Goal: Information Seeking & Learning: Learn about a topic

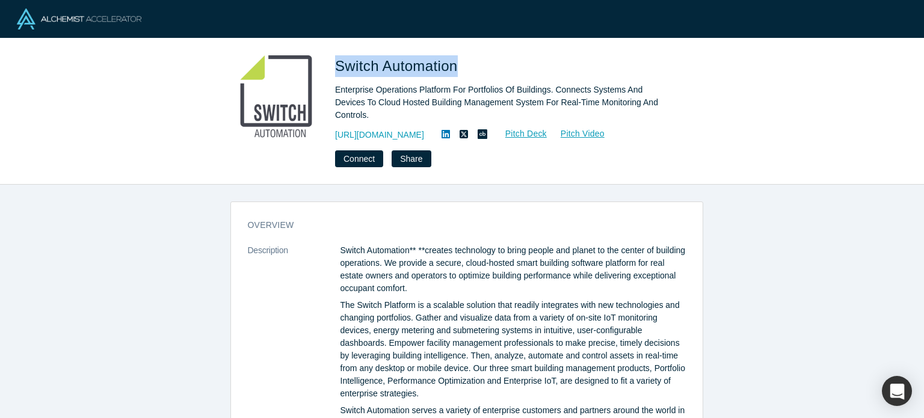
drag, startPoint x: 335, startPoint y: 70, endPoint x: 459, endPoint y: 73, distance: 123.9
click at [459, 73] on span "Switch Automation" at bounding box center [398, 66] width 127 height 16
copy span "Switch Automation"
click at [423, 129] on link "http://switchautomation.com/" at bounding box center [379, 135] width 89 height 13
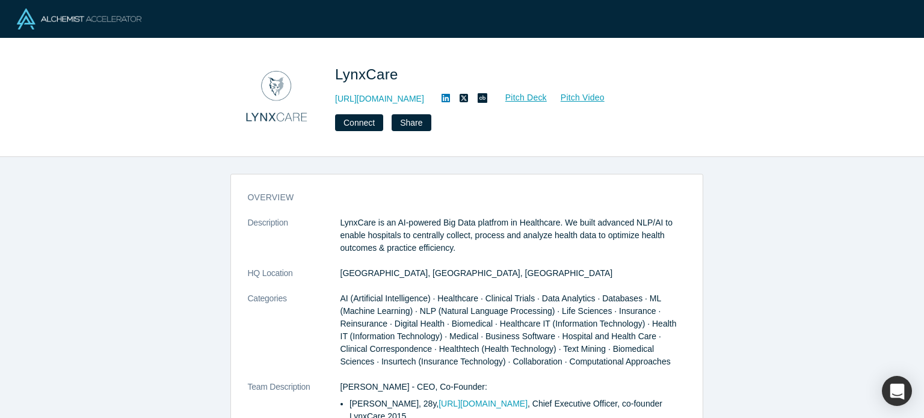
click at [351, 73] on span "LynxCare" at bounding box center [368, 74] width 67 height 16
copy span "LynxCare"
click at [396, 102] on link "https://www.lynx.care" at bounding box center [379, 99] width 89 height 13
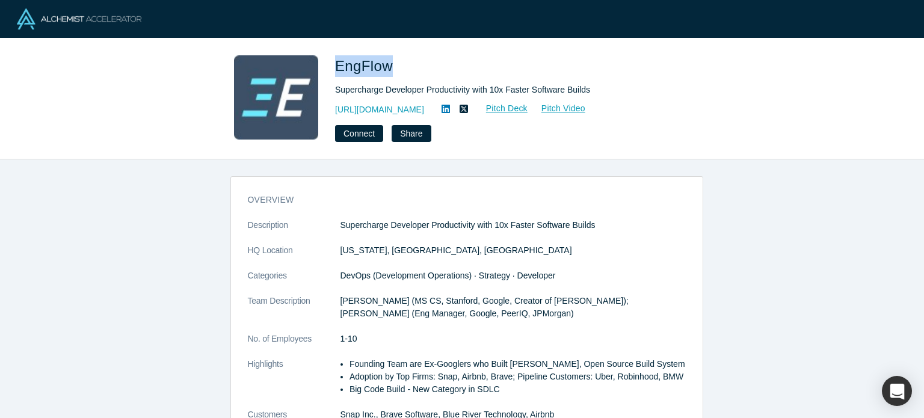
drag, startPoint x: 336, startPoint y: 64, endPoint x: 387, endPoint y: 64, distance: 51.1
click at [387, 64] on span "EngFlow" at bounding box center [366, 66] width 62 height 16
copy span "EngFlow"
click at [404, 108] on link "https://www.engflow.com" at bounding box center [379, 109] width 89 height 13
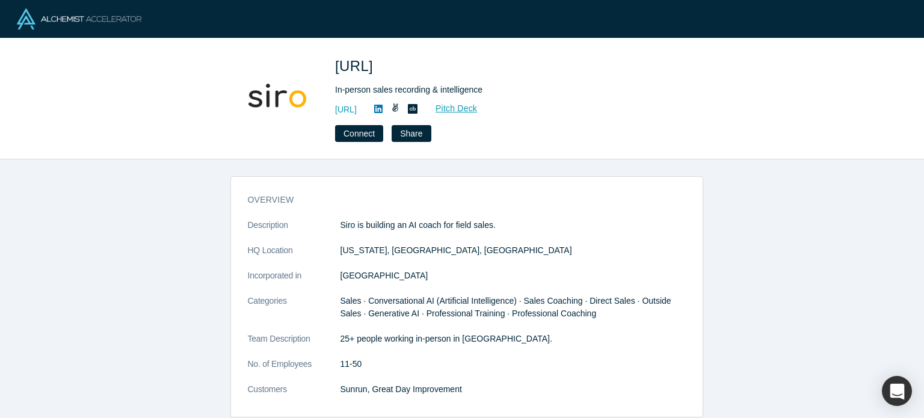
drag, startPoint x: 0, startPoint y: 0, endPoint x: 510, endPoint y: 296, distance: 589.7
click at [510, 296] on span "Sales · Conversational AI (Artificial Intelligence) · Sales Coaching · Direct S…" at bounding box center [505, 307] width 331 height 22
click at [357, 111] on link "http://www.siro.ai" at bounding box center [346, 109] width 22 height 13
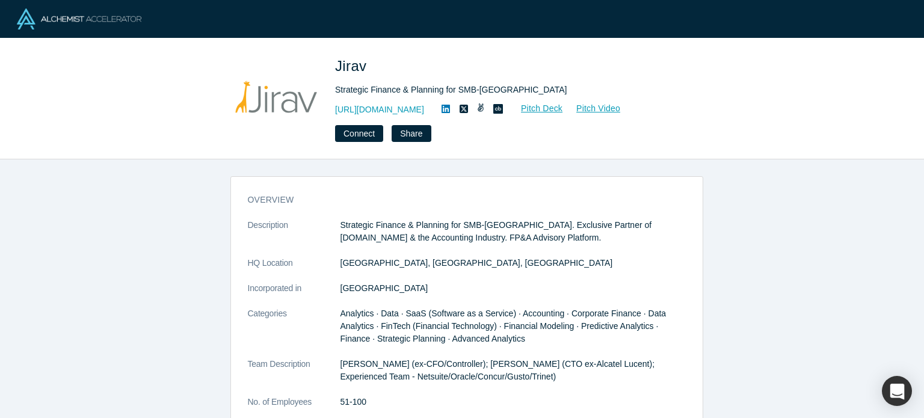
click at [351, 70] on span "Jirav" at bounding box center [353, 66] width 36 height 16
copy span "Jirav"
click at [374, 111] on link "http://www.jirav.com" at bounding box center [379, 109] width 89 height 13
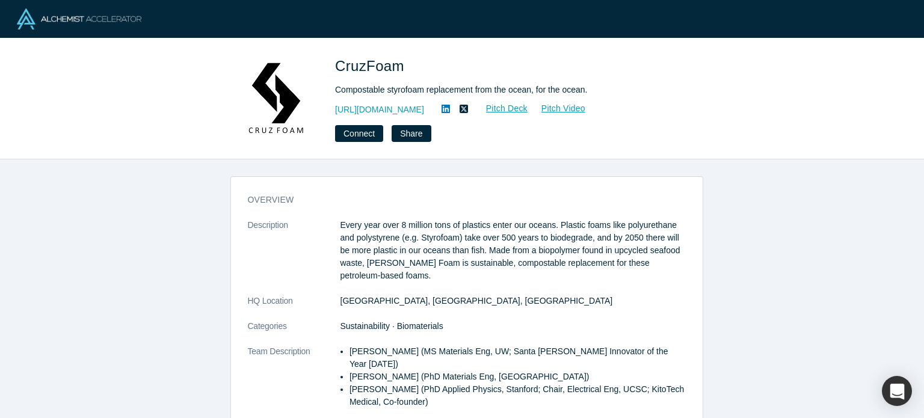
click at [352, 65] on span "CruzFoam" at bounding box center [371, 66] width 73 height 16
copy span "CruzFoam"
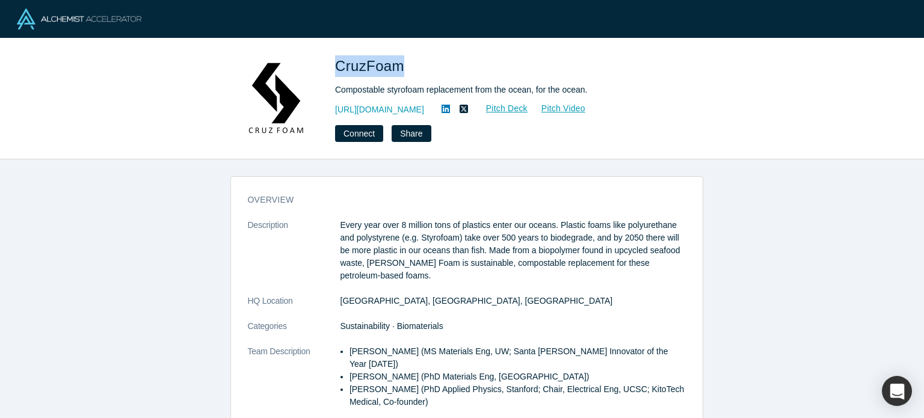
copy span "CruzFoam"
click at [411, 110] on link "https://www.cruzfoam.com/" at bounding box center [379, 109] width 89 height 13
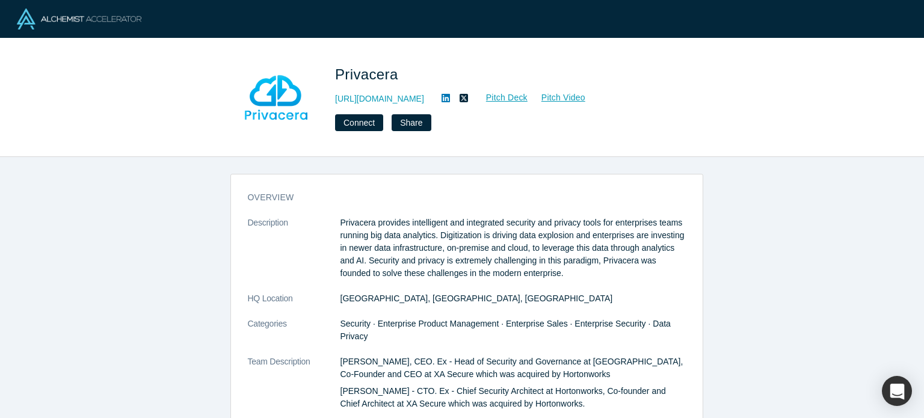
click at [375, 76] on span "Privacera" at bounding box center [368, 74] width 67 height 16
copy span "Privacera"
click at [386, 97] on link "http://www.privacera.com" at bounding box center [379, 99] width 89 height 13
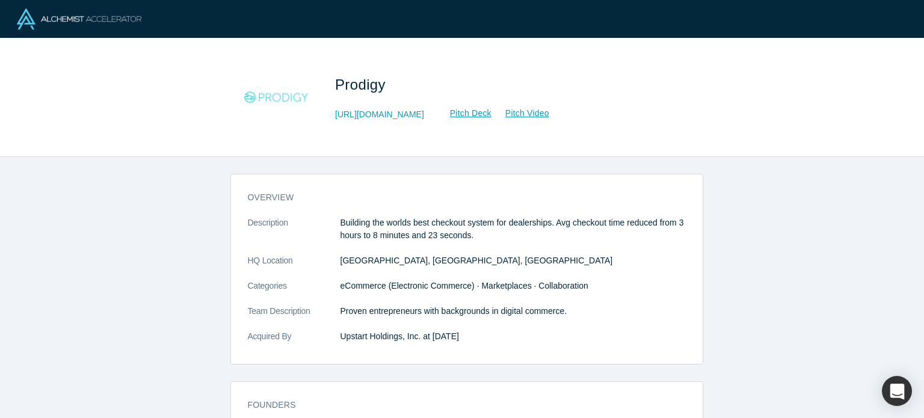
click at [368, 87] on span "Prodigy" at bounding box center [362, 84] width 55 height 16
copy span "Prodigy"
click at [380, 112] on link "http://getprodigy.com" at bounding box center [379, 114] width 89 height 13
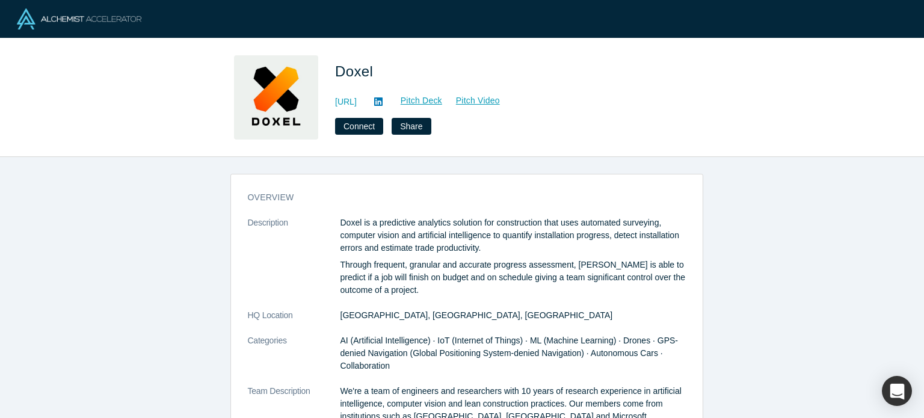
click at [352, 74] on span "Doxel" at bounding box center [356, 71] width 42 height 16
copy span "Doxel"
click at [357, 100] on link "http://www.doxel.ai" at bounding box center [346, 102] width 22 height 13
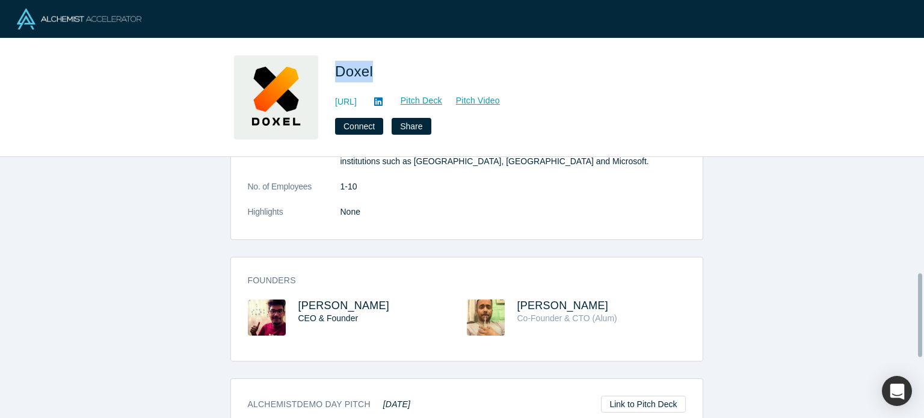
scroll to position [361, 0]
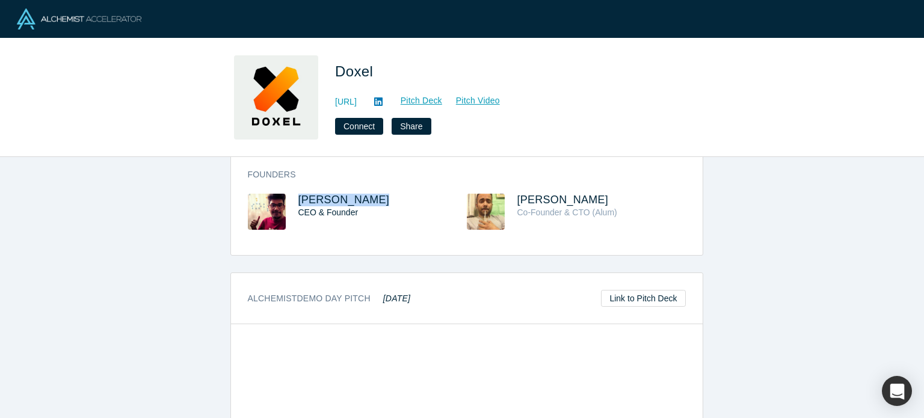
copy span "Saurabh Ladha"
drag, startPoint x: 368, startPoint y: 194, endPoint x: 291, endPoint y: 189, distance: 77.1
click at [291, 189] on div "Founders Saurabh Ladha CEO & Founder Robin Singh Co-Founder & CTO (Alum)" at bounding box center [467, 207] width 472 height 95
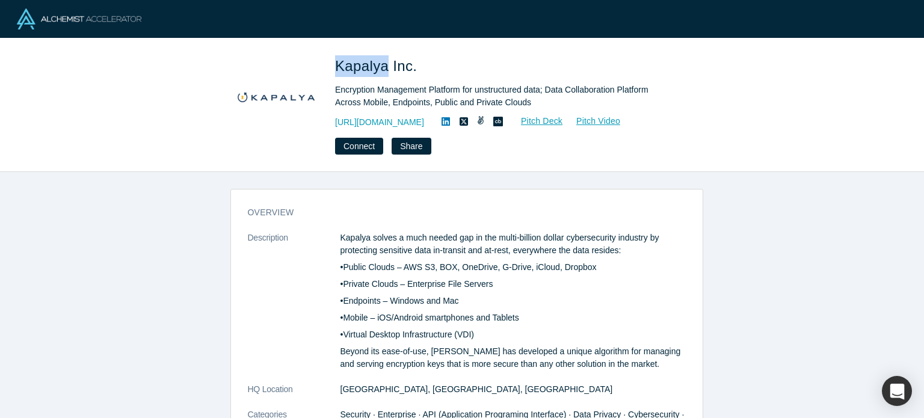
drag, startPoint x: 338, startPoint y: 65, endPoint x: 418, endPoint y: 70, distance: 80.2
click at [385, 66] on span "Kapalya Inc." at bounding box center [378, 66] width 86 height 16
copy span "Kapalya"
click at [386, 123] on link "https://kapalya.com" at bounding box center [379, 122] width 89 height 13
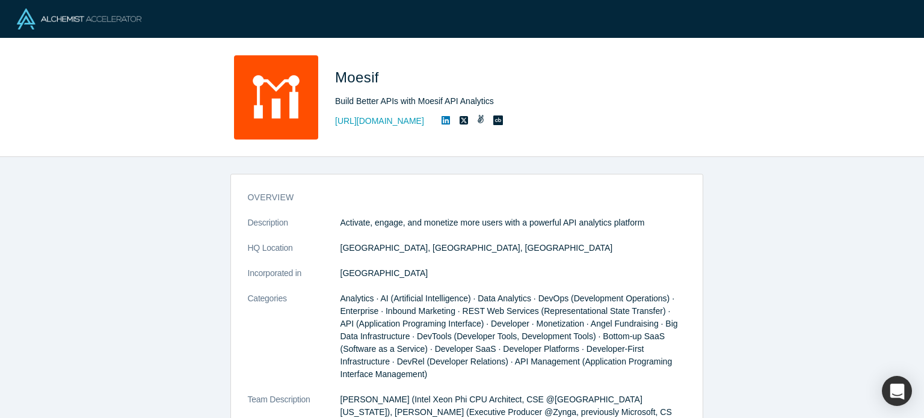
click at [353, 72] on span "Moesif" at bounding box center [359, 77] width 48 height 16
copy span "Moesif"
click at [407, 121] on link "http://www.moesif.com" at bounding box center [379, 121] width 89 height 13
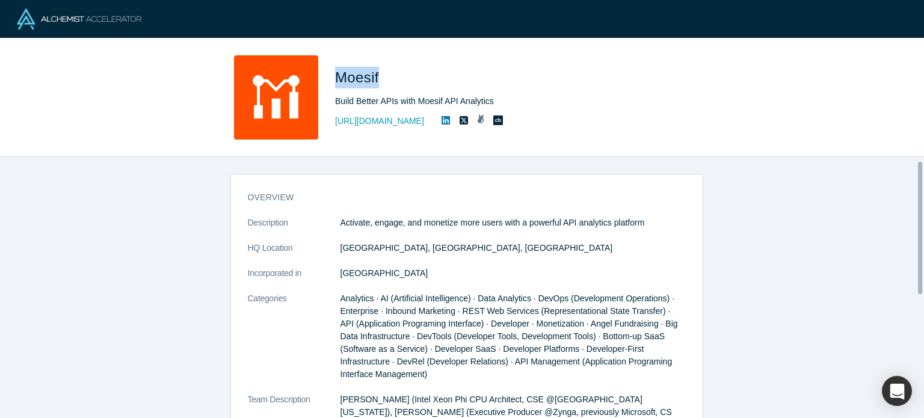
scroll to position [250, 0]
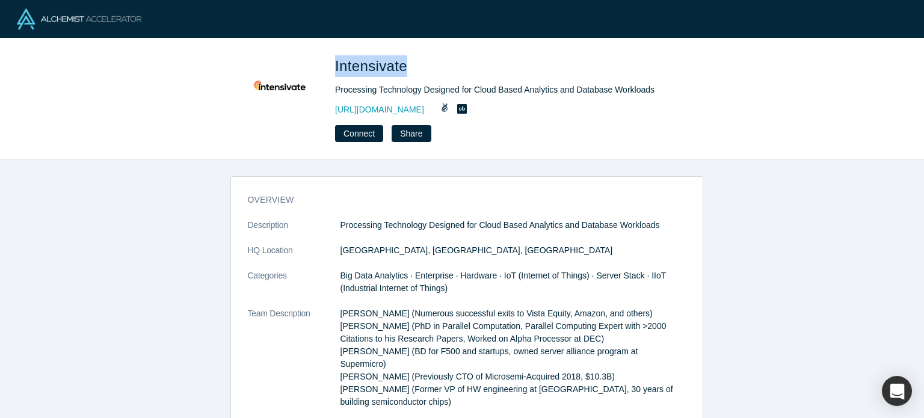
drag, startPoint x: 333, startPoint y: 64, endPoint x: 406, endPoint y: 67, distance: 72.8
click at [406, 67] on div "Intensivate Processing Technology Designed for Cloud Based Analytics and Databa…" at bounding box center [462, 98] width 473 height 87
copy span "Intensivate"
click at [401, 108] on link "http://intensivate.com" at bounding box center [379, 109] width 89 height 13
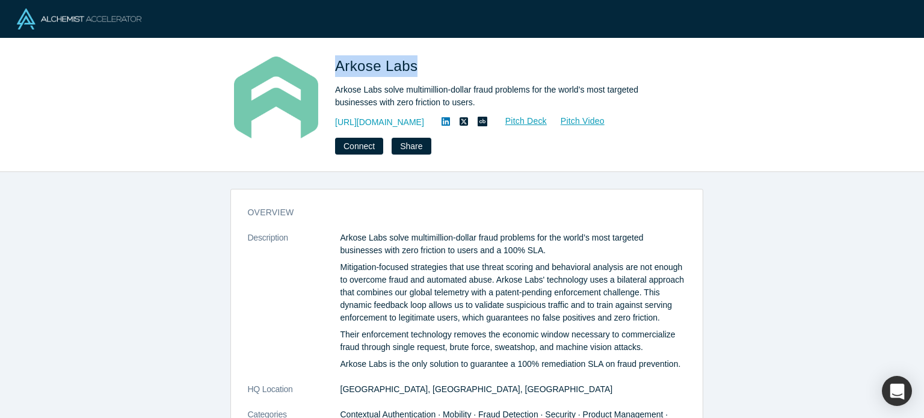
drag, startPoint x: 335, startPoint y: 65, endPoint x: 411, endPoint y: 68, distance: 75.8
click at [411, 68] on span "Arkose Labs" at bounding box center [378, 66] width 87 height 16
copy span "Arkose Labs"
click at [400, 121] on link "[URL][DOMAIN_NAME]" at bounding box center [379, 122] width 89 height 13
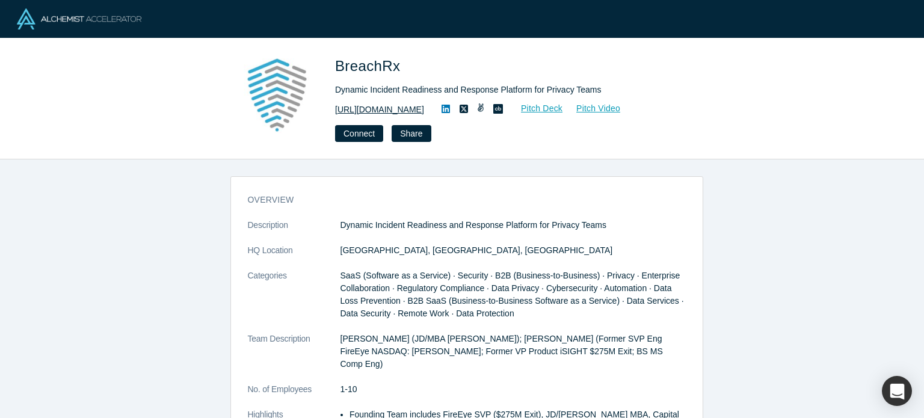
click at [411, 105] on link "[URL][DOMAIN_NAME]" at bounding box center [379, 109] width 89 height 13
drag, startPoint x: 330, startPoint y: 64, endPoint x: 395, endPoint y: 64, distance: 64.4
click at [395, 64] on div "BreachRx Dynamic Incident Readiness and Response Platform for Privacy Teams [UR…" at bounding box center [462, 98] width 473 height 87
copy span "BreachRx"
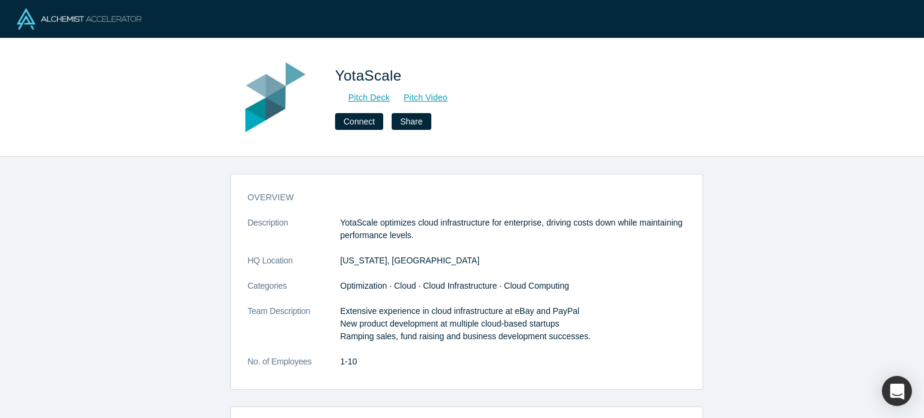
click at [356, 77] on span "YotaScale" at bounding box center [370, 75] width 70 height 16
copy div "YotaScale Pitch Deck Pitch Video Connect Share"
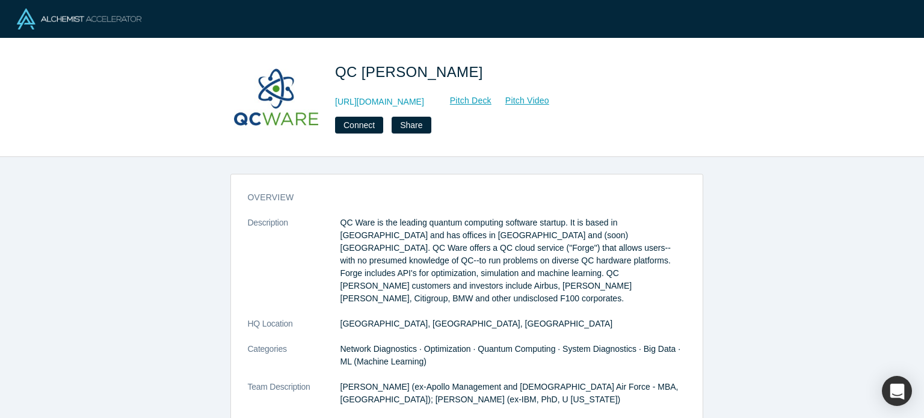
click at [342, 72] on span "QC [PERSON_NAME]" at bounding box center [411, 72] width 152 height 16
drag, startPoint x: 337, startPoint y: 72, endPoint x: 449, endPoint y: 96, distance: 114.4
click at [393, 72] on span "QC Ware" at bounding box center [411, 72] width 152 height 16
copy span "QC Ware"
click at [416, 105] on link "http://www.qcware.com" at bounding box center [379, 102] width 89 height 13
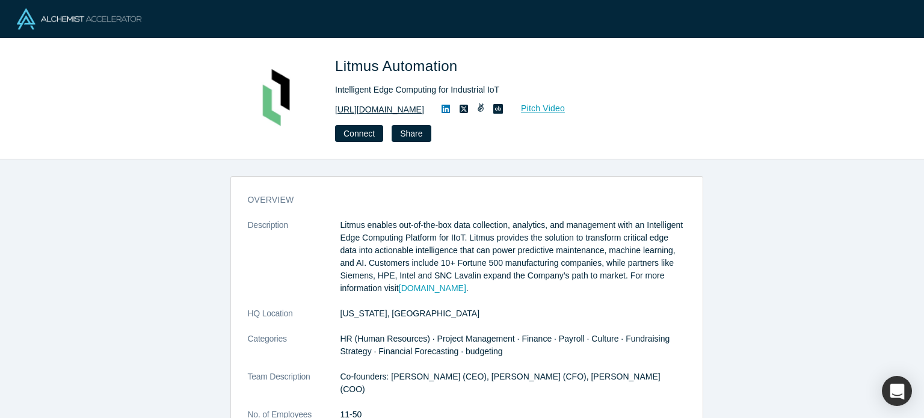
click at [369, 113] on link "[URL][DOMAIN_NAME]" at bounding box center [379, 109] width 89 height 13
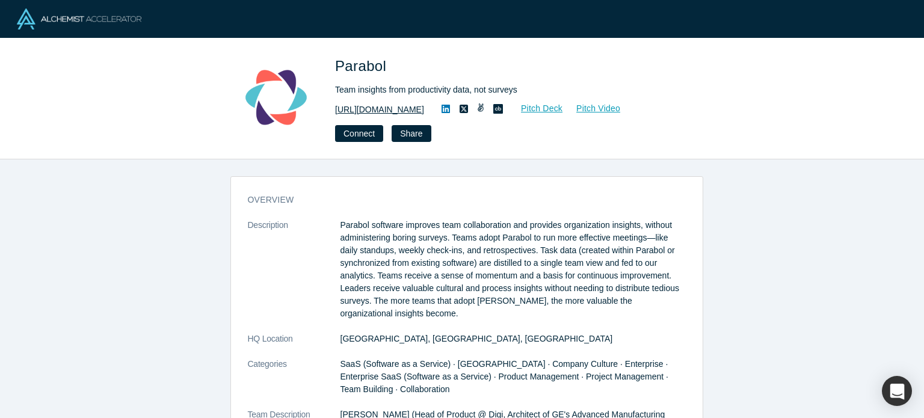
click at [392, 114] on link "https://www.parabol.co" at bounding box center [379, 109] width 89 height 13
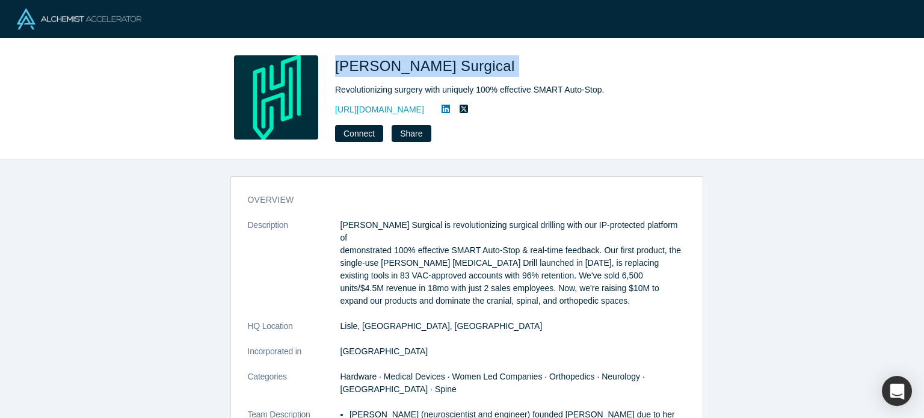
drag, startPoint x: 335, startPoint y: 61, endPoint x: 453, endPoint y: 64, distance: 117.9
click at [453, 64] on h1 "[PERSON_NAME] Surgical" at bounding box center [503, 66] width 337 height 22
copy span "[PERSON_NAME] Surgical"
click at [383, 110] on link "[URL][DOMAIN_NAME]" at bounding box center [379, 109] width 89 height 13
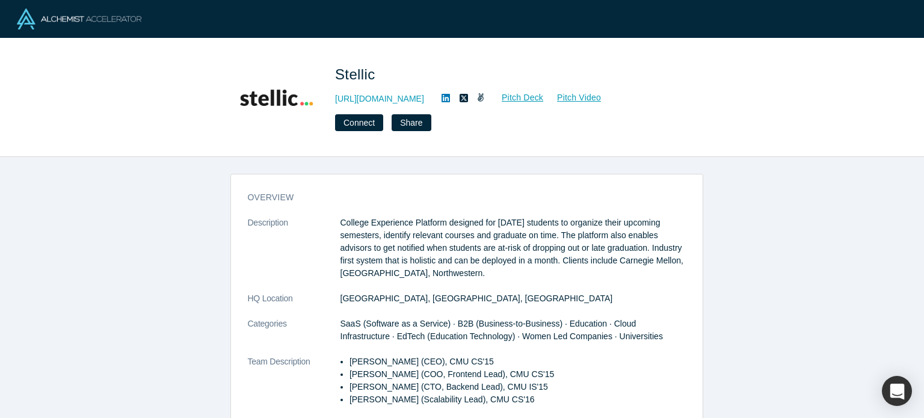
click at [356, 75] on span "Stellic" at bounding box center [357, 74] width 45 height 16
click at [344, 74] on span "Stellic" at bounding box center [357, 74] width 45 height 16
drag, startPoint x: 334, startPoint y: 73, endPoint x: 370, endPoint y: 73, distance: 35.5
click at [370, 73] on span "Stellic" at bounding box center [357, 74] width 45 height 16
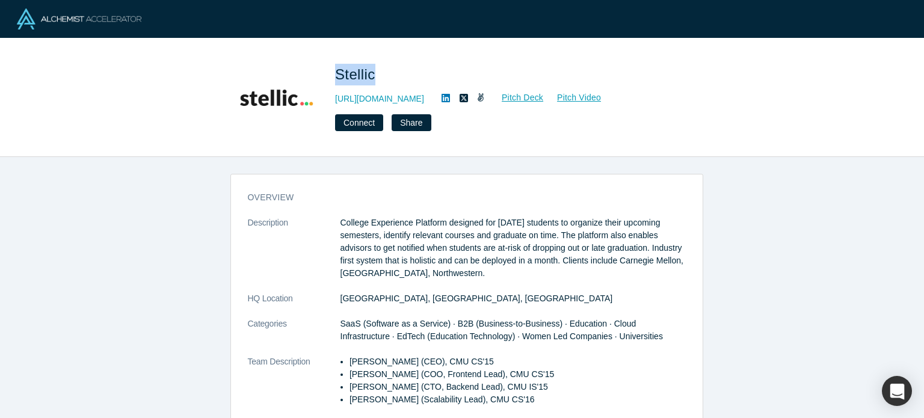
copy span "Stellic"
click at [369, 100] on link "http://www.stellic.com" at bounding box center [379, 99] width 89 height 13
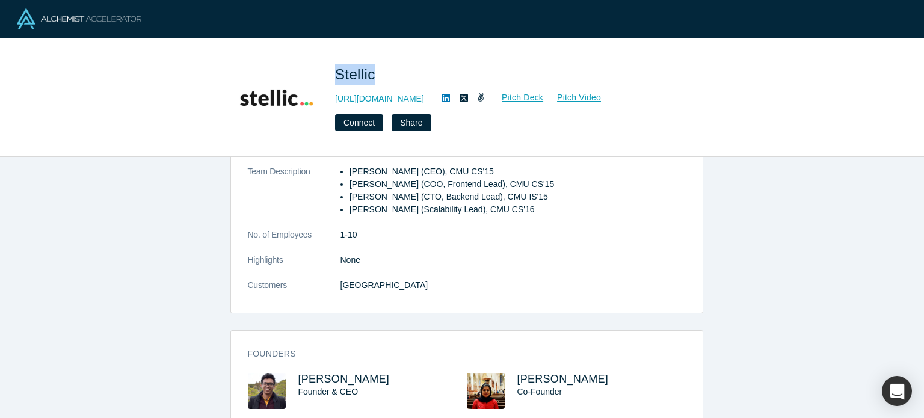
scroll to position [361, 0]
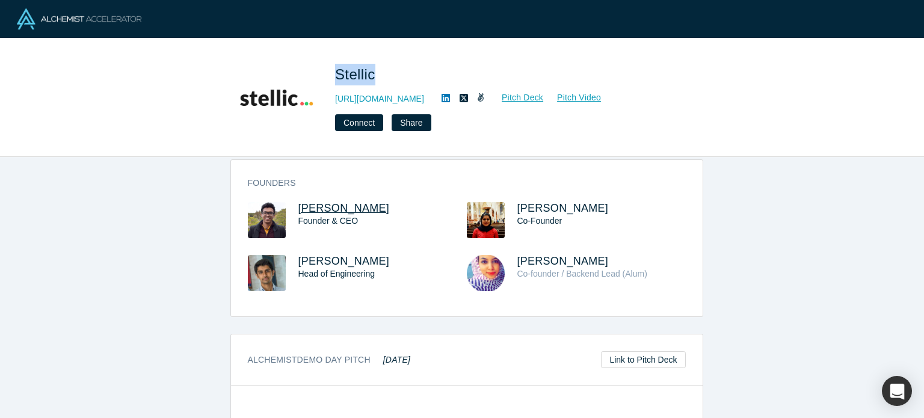
drag, startPoint x: 377, startPoint y: 208, endPoint x: 295, endPoint y: 204, distance: 81.9
click at [298, 204] on h3 "Sabih Bin Wasi" at bounding box center [371, 208] width 147 height 13
copy span "Sabih Bin Wasi"
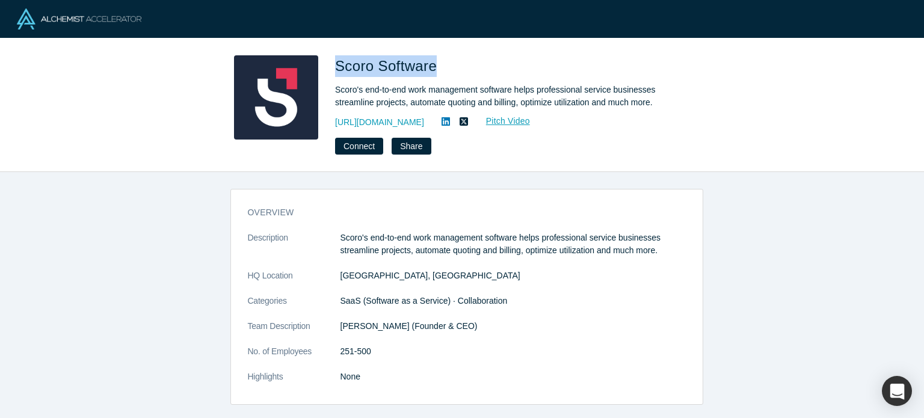
drag, startPoint x: 334, startPoint y: 68, endPoint x: 428, endPoint y: 63, distance: 94.0
click at [431, 64] on span "Scoro Software" at bounding box center [388, 66] width 106 height 16
copy span "Scoro Software"
click at [395, 123] on link "[URL][DOMAIN_NAME]" at bounding box center [379, 122] width 89 height 13
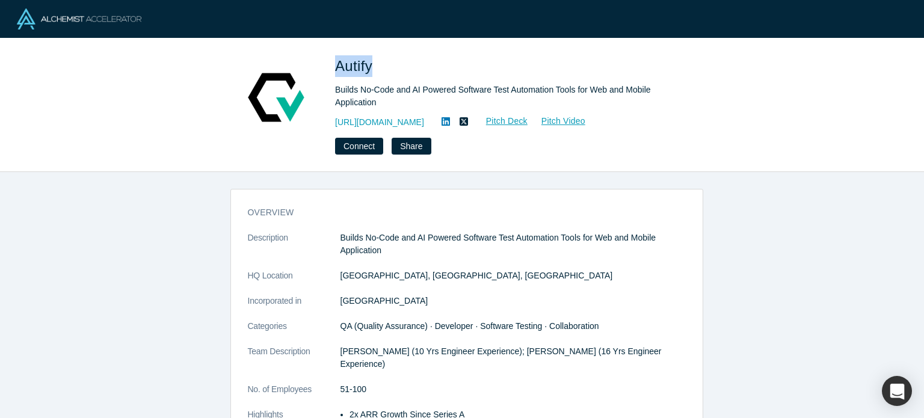
drag, startPoint x: 337, startPoint y: 66, endPoint x: 374, endPoint y: 67, distance: 37.3
click at [374, 67] on span "Autify" at bounding box center [356, 66] width 42 height 16
copy span "Autify"
click at [379, 123] on link "https://autify.com/" at bounding box center [379, 122] width 89 height 13
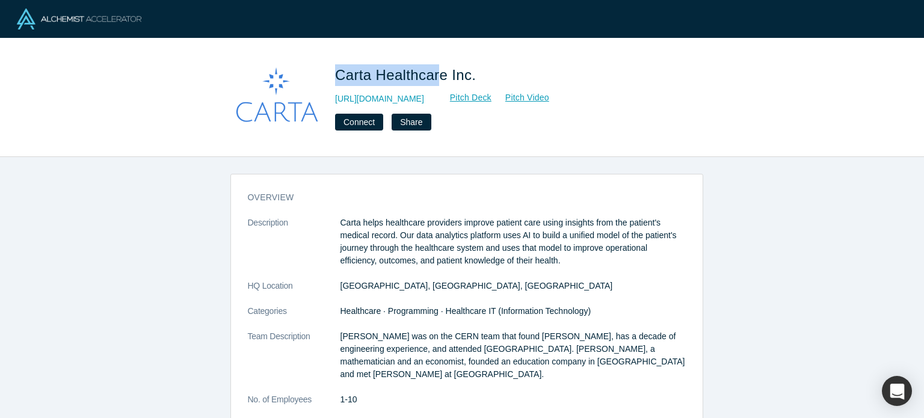
click at [438, 78] on span "Carta Healthcare Inc." at bounding box center [407, 75] width 145 height 16
drag, startPoint x: 438, startPoint y: 78, endPoint x: 339, endPoint y: 70, distance: 99.5
click at [339, 70] on span "Carta Healthcare Inc." at bounding box center [407, 75] width 145 height 16
drag, startPoint x: 337, startPoint y: 70, endPoint x: 441, endPoint y: 70, distance: 104.1
click at [441, 70] on span "Carta Healthcare Inc." at bounding box center [407, 75] width 145 height 16
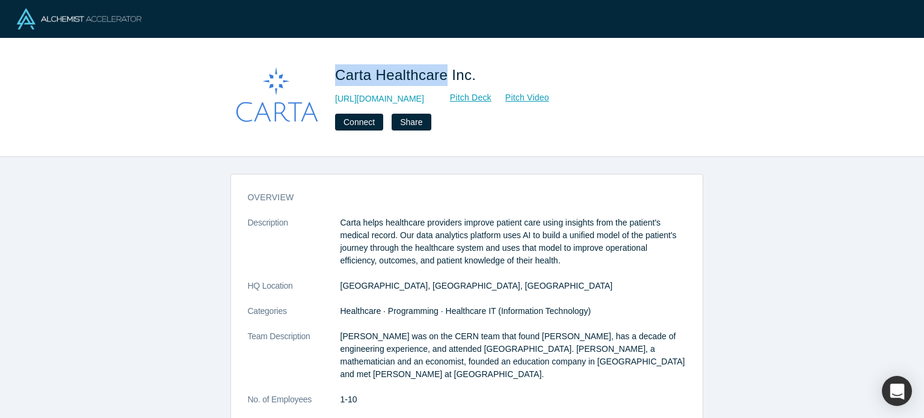
copy span "Carta Healthcare"
click at [386, 100] on link "[URL][DOMAIN_NAME]" at bounding box center [379, 99] width 89 height 13
copy span "Carta Healthcare"
click at [396, 100] on link "http://carta.healthcare" at bounding box center [379, 99] width 89 height 13
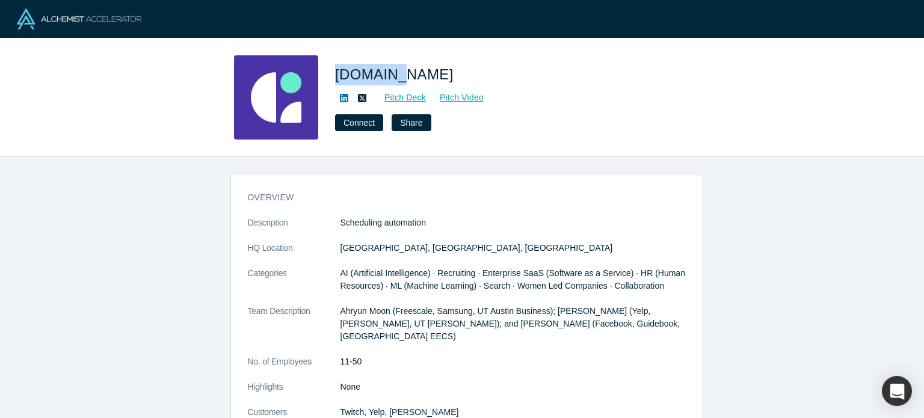
drag, startPoint x: 337, startPoint y: 75, endPoint x: 402, endPoint y: 72, distance: 65.0
click at [402, 72] on span "[DOMAIN_NAME]" at bounding box center [396, 74] width 123 height 16
copy span "GoodTime"
drag, startPoint x: 421, startPoint y: 76, endPoint x: 339, endPoint y: 76, distance: 82.4
click at [339, 76] on span "GoodTime.io" at bounding box center [396, 74] width 123 height 16
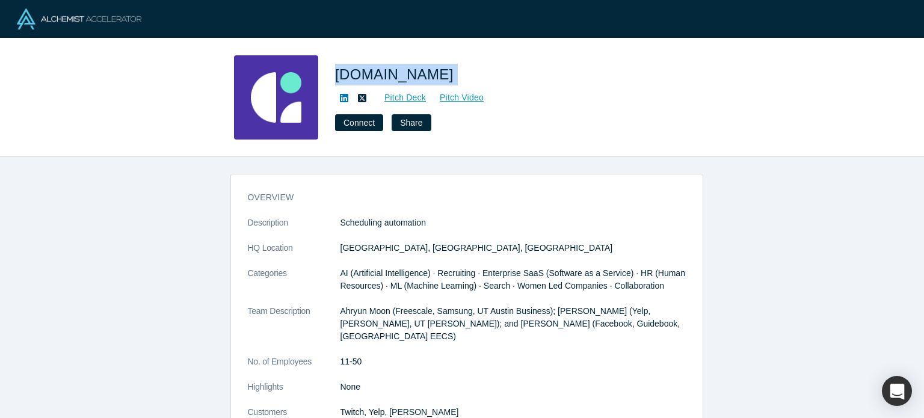
copy span "GoodTime.io"
click at [423, 70] on h1 "GoodTime.io" at bounding box center [503, 75] width 337 height 22
click at [380, 72] on span "GoodTime.io" at bounding box center [396, 74] width 123 height 16
copy span "GoodTime"
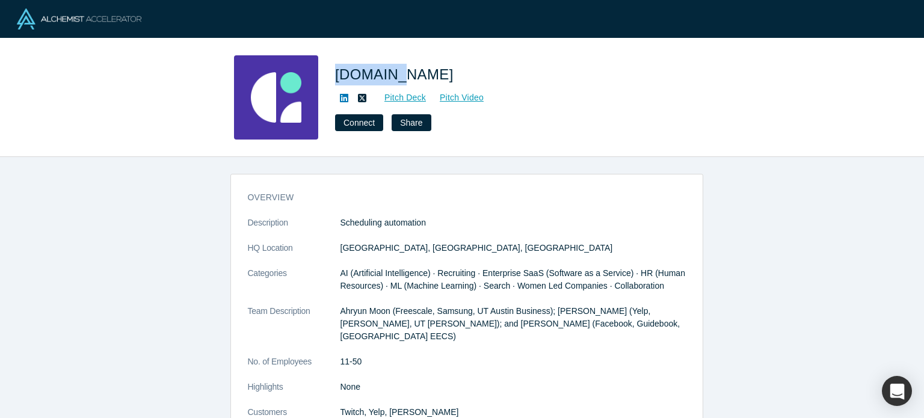
click at [340, 96] on icon at bounding box center [344, 98] width 8 height 8
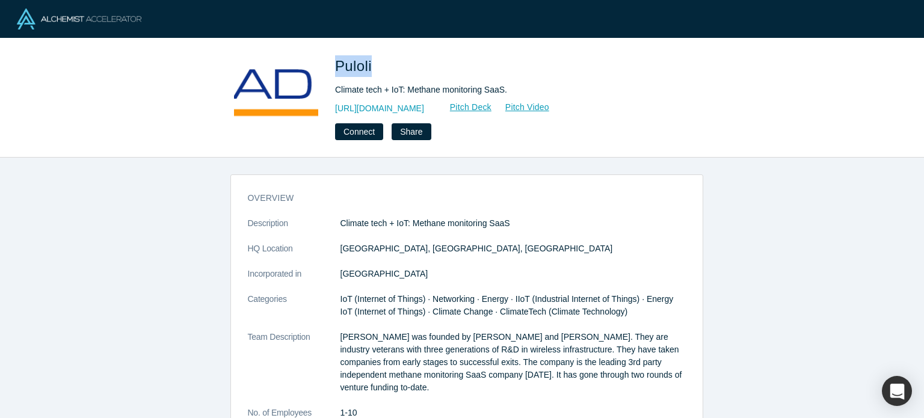
drag, startPoint x: 337, startPoint y: 65, endPoint x: 373, endPoint y: 64, distance: 36.1
click at [373, 64] on span "Puloli" at bounding box center [355, 66] width 41 height 16
copy span "Puloli"
click at [397, 105] on link "[URL][DOMAIN_NAME]" at bounding box center [379, 108] width 89 height 13
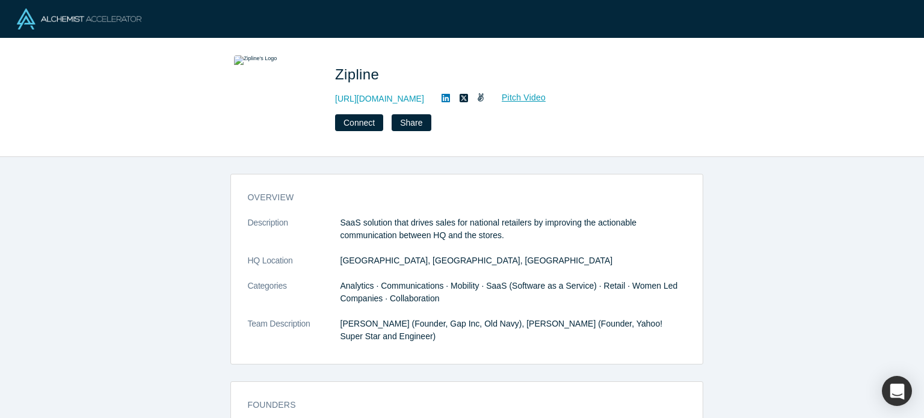
click at [351, 72] on span "Zipline" at bounding box center [359, 74] width 48 height 16
copy span "Zipline"
click at [397, 100] on link "[URL][DOMAIN_NAME]" at bounding box center [379, 99] width 89 height 13
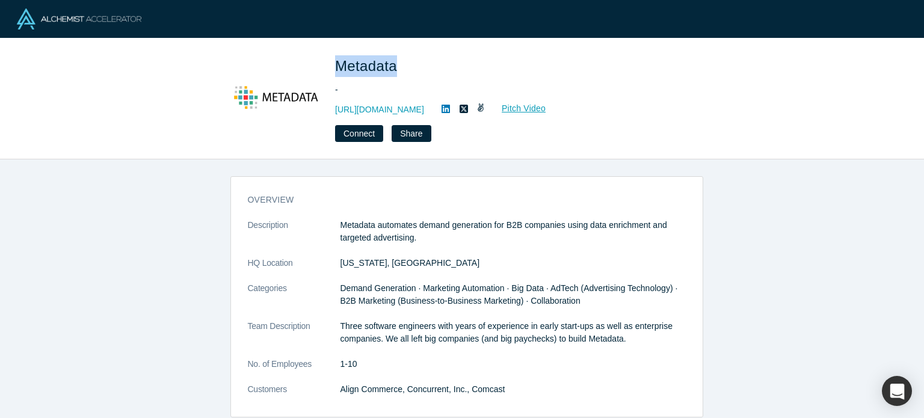
drag, startPoint x: 337, startPoint y: 64, endPoint x: 395, endPoint y: 64, distance: 57.7
click at [395, 64] on span "Metadata" at bounding box center [368, 66] width 66 height 16
copy span "Metadata"
click at [383, 106] on link "https://www.metadata.io" at bounding box center [379, 109] width 89 height 13
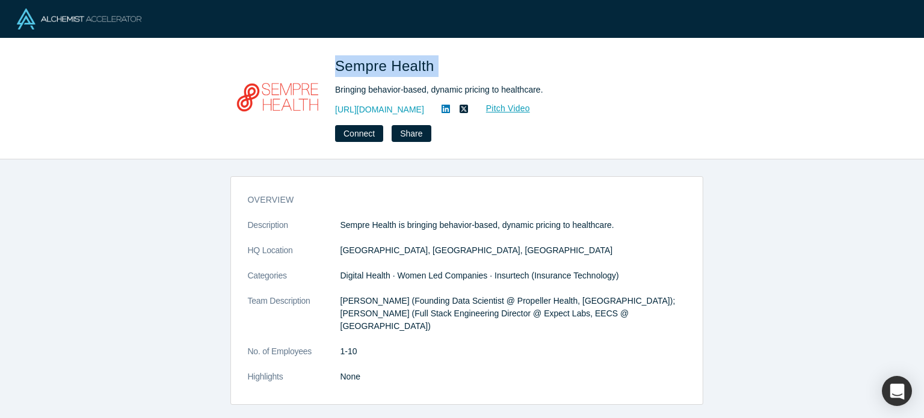
drag, startPoint x: 336, startPoint y: 62, endPoint x: 441, endPoint y: 62, distance: 105.3
click at [441, 62] on h1 "Sempre Health" at bounding box center [503, 66] width 337 height 22
copy span "Sempre Health"
click at [368, 111] on link "https://www.semprehealth.com/" at bounding box center [379, 109] width 89 height 13
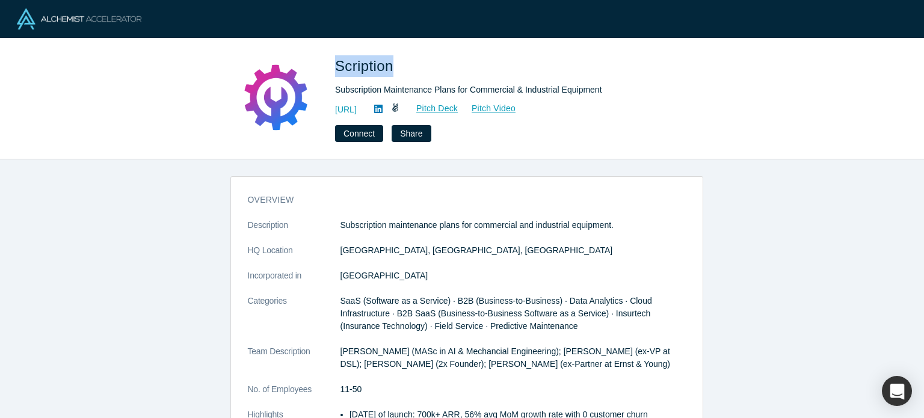
drag, startPoint x: 335, startPoint y: 69, endPoint x: 390, endPoint y: 66, distance: 54.8
click at [391, 66] on span "Scription" at bounding box center [366, 66] width 63 height 16
copy span "Scription"
click at [357, 111] on link "https://www.scription.ai/" at bounding box center [346, 109] width 22 height 13
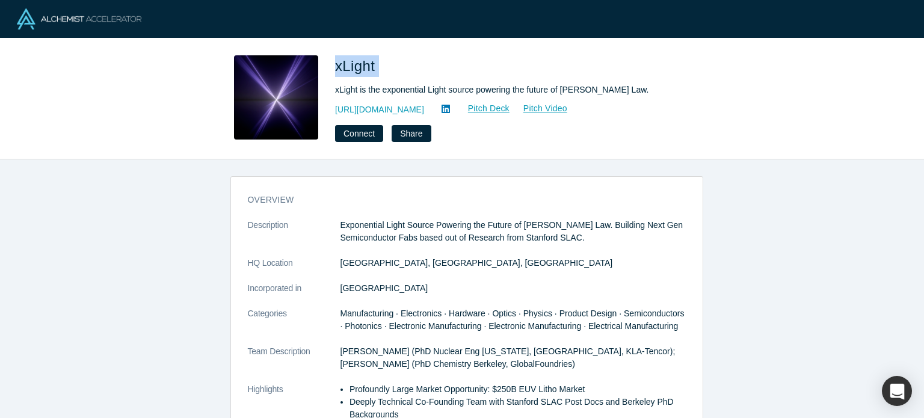
drag, startPoint x: 337, startPoint y: 70, endPoint x: 378, endPoint y: 70, distance: 40.9
click at [378, 70] on span "xLight" at bounding box center [357, 66] width 44 height 16
copy span "xLight"
click at [369, 110] on link "https://xlight.com" at bounding box center [379, 109] width 89 height 13
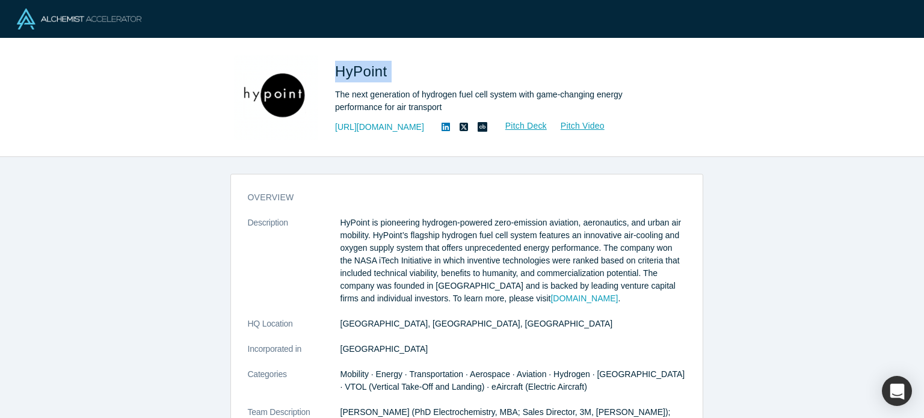
drag, startPoint x: 336, startPoint y: 68, endPoint x: 397, endPoint y: 69, distance: 60.8
click at [397, 69] on h1 "HyPoint" at bounding box center [503, 72] width 337 height 22
copy span "HyPoint"
click at [356, 72] on span "HyPoint" at bounding box center [363, 71] width 57 height 16
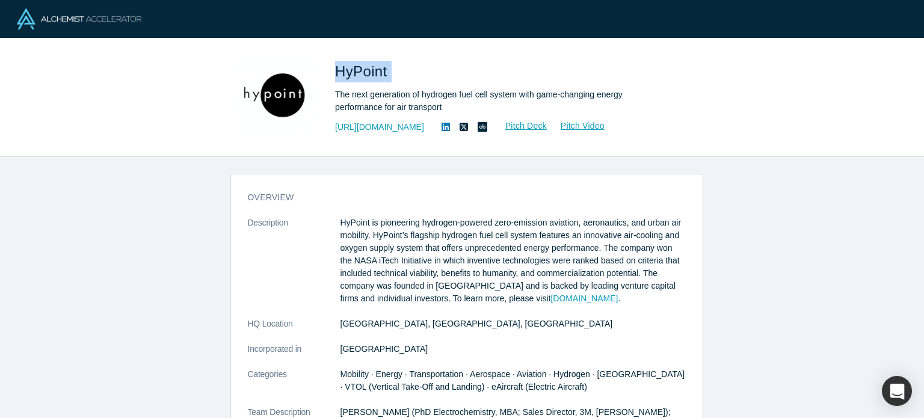
click at [339, 72] on span "HyPoint" at bounding box center [363, 71] width 57 height 16
drag, startPoint x: 333, startPoint y: 69, endPoint x: 384, endPoint y: 69, distance: 51.1
click at [384, 69] on div "HyPoint The next generation of hydrogen fuel cell system with game-changing ene…" at bounding box center [462, 97] width 473 height 84
copy span "HyPoint"
click at [375, 123] on link "http://hypoint.com" at bounding box center [379, 127] width 89 height 13
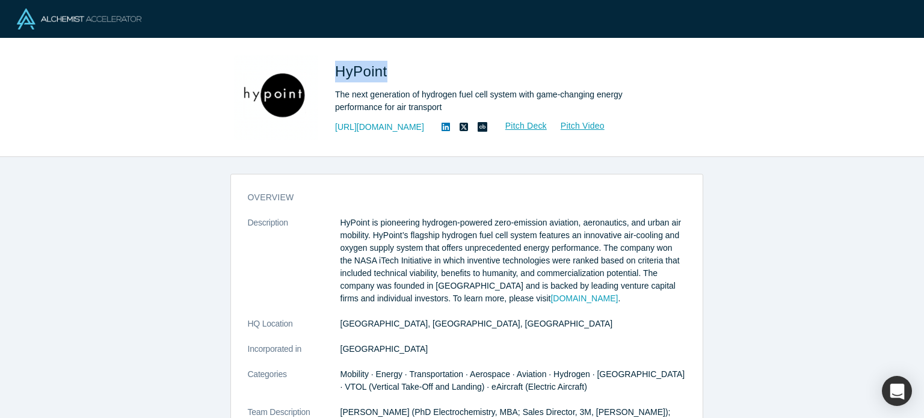
click at [441, 129] on icon at bounding box center [445, 127] width 8 height 10
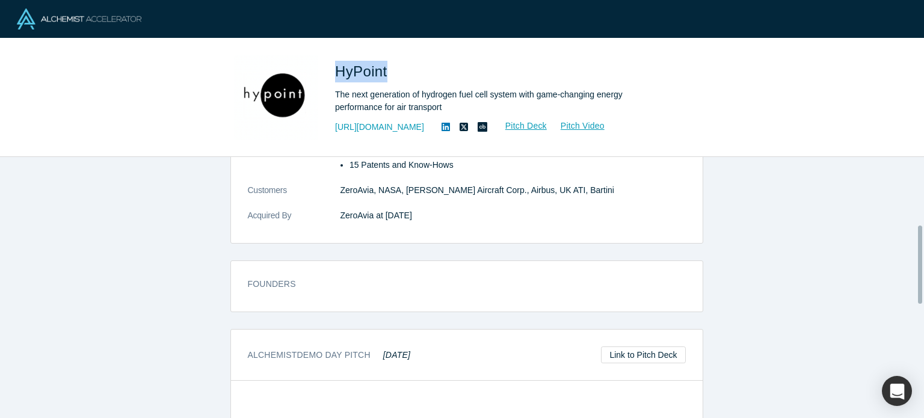
scroll to position [180, 0]
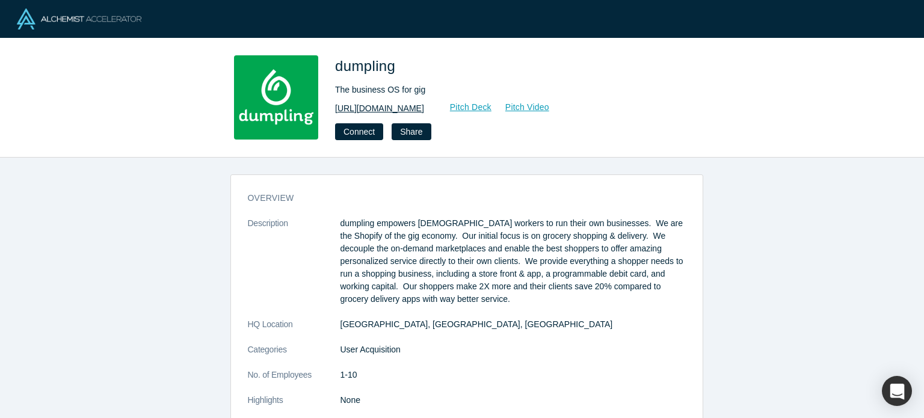
click at [383, 112] on link "https://dumpling.us" at bounding box center [379, 108] width 89 height 13
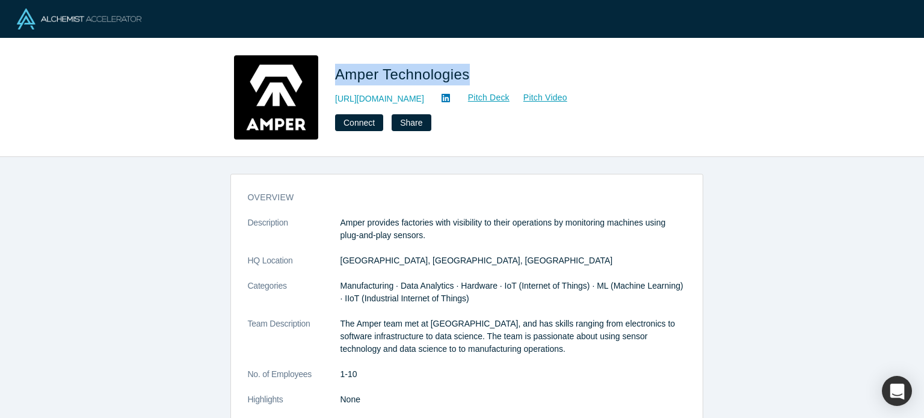
drag, startPoint x: 338, startPoint y: 74, endPoint x: 466, endPoint y: 74, distance: 128.1
click at [466, 74] on span "Amper Technologies" at bounding box center [404, 74] width 139 height 16
copy span "Amper Technologies"
click at [402, 100] on link "[URL][DOMAIN_NAME]" at bounding box center [379, 99] width 89 height 13
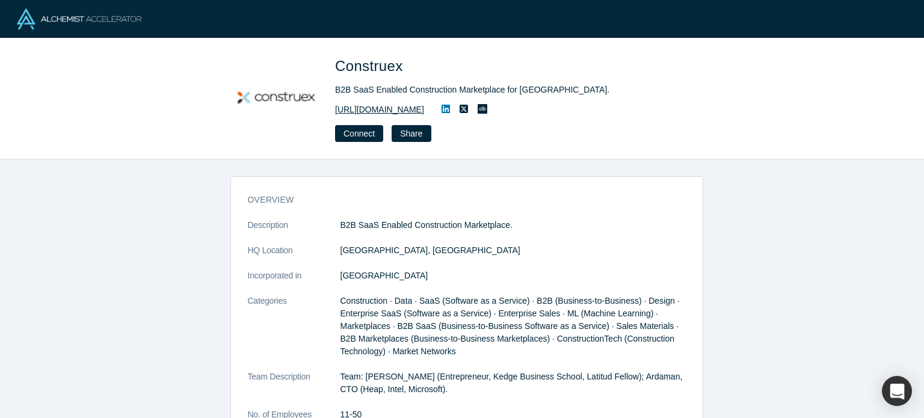
click at [408, 109] on link "https://construex.com.mx/" at bounding box center [379, 109] width 89 height 13
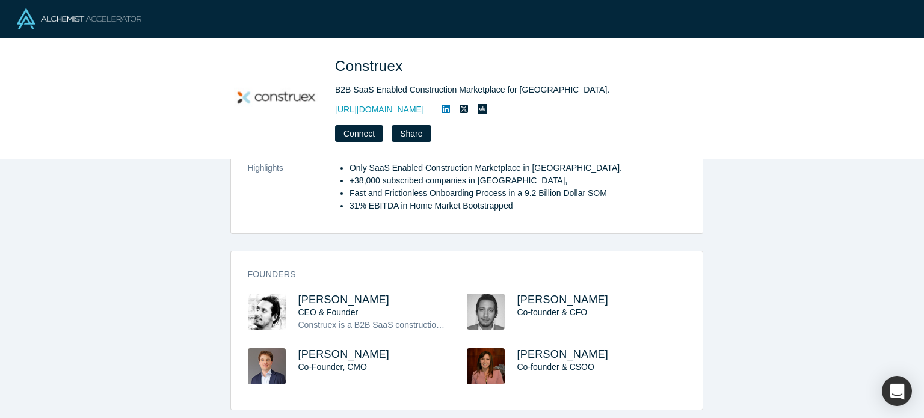
drag, startPoint x: 375, startPoint y: 286, endPoint x: 292, endPoint y: 283, distance: 83.0
click at [292, 283] on div "Founders Roberto Arroyo CEO & Founder Construex is a B2B SaaS construction mark…" at bounding box center [467, 335] width 472 height 150
copy span "Roberto Arroyo"
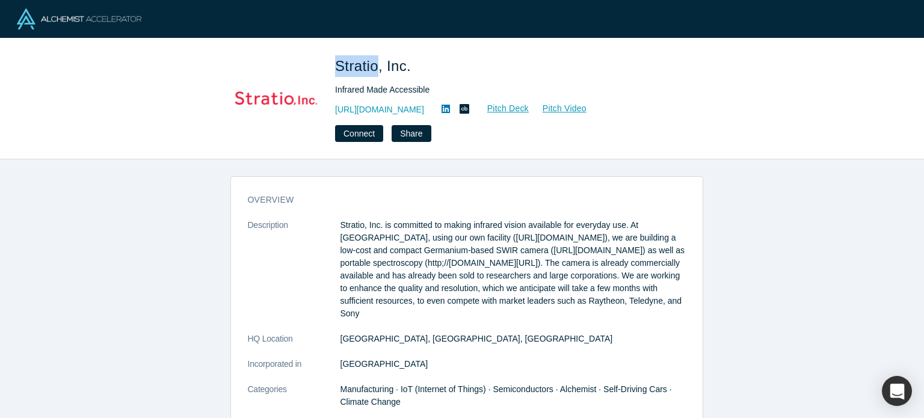
drag, startPoint x: 337, startPoint y: 65, endPoint x: 376, endPoint y: 71, distance: 39.6
click at [376, 71] on span "Stratio, Inc." at bounding box center [375, 66] width 80 height 16
copy span "Stratio"
click at [378, 108] on link "http://stratiotechnology.com" at bounding box center [379, 109] width 89 height 13
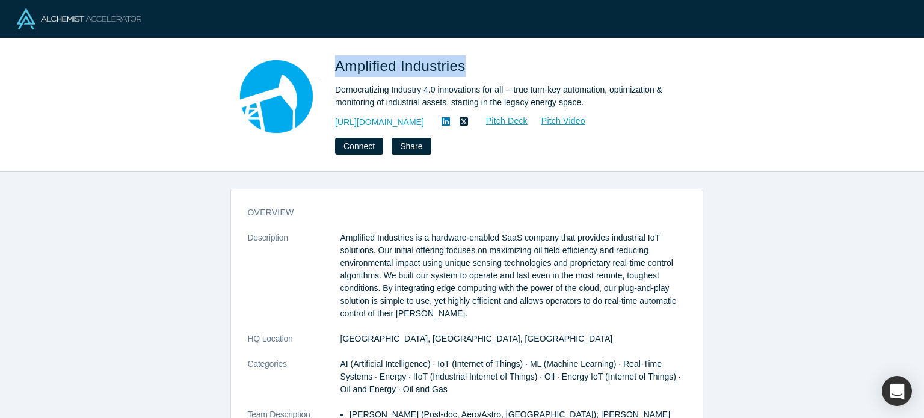
drag, startPoint x: 338, startPoint y: 62, endPoint x: 464, endPoint y: 63, distance: 125.7
click at [464, 63] on span "Amplified Industries" at bounding box center [402, 66] width 135 height 16
copy span "Amplified Industries"
click at [423, 125] on link "[URL][DOMAIN_NAME]" at bounding box center [379, 122] width 89 height 13
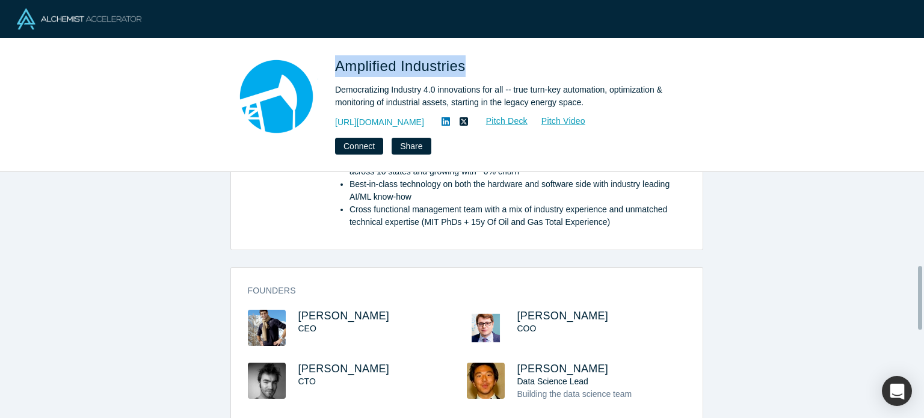
scroll to position [361, 0]
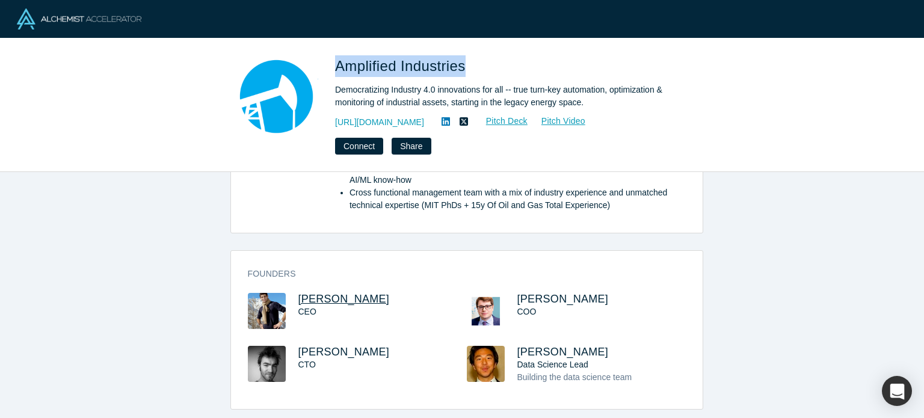
drag, startPoint x: 389, startPoint y: 294, endPoint x: 295, endPoint y: 298, distance: 93.9
click at [298, 298] on h3 "Sebastien Mannai" at bounding box center [371, 299] width 147 height 13
copy span "Sebastien Mannai"
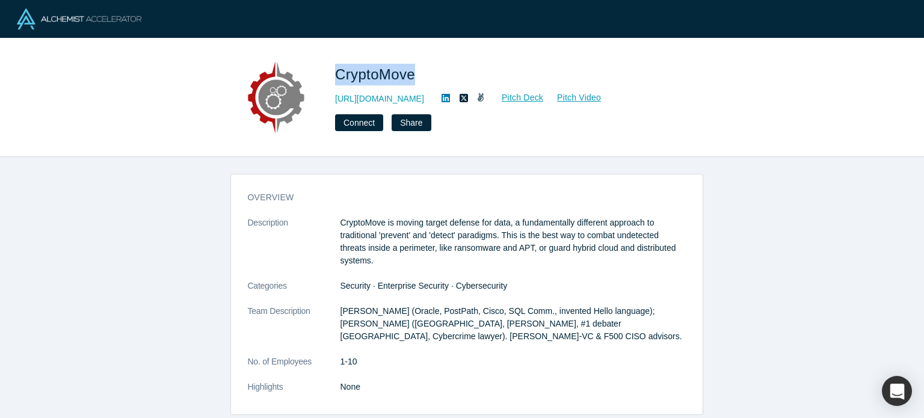
drag, startPoint x: 336, startPoint y: 78, endPoint x: 416, endPoint y: 75, distance: 80.7
click at [416, 75] on span "CryptoMove" at bounding box center [377, 74] width 84 height 16
copy span "CryptoMove"
click at [401, 100] on link "http://www.trycryptomove.com" at bounding box center [379, 99] width 89 height 13
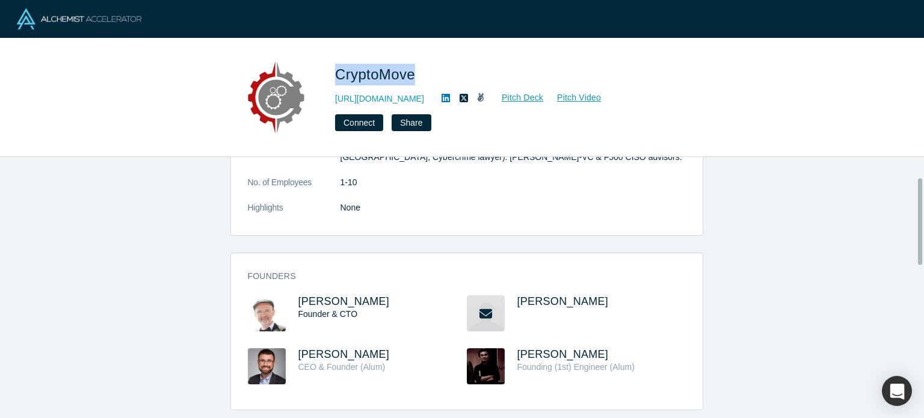
scroll to position [180, 0]
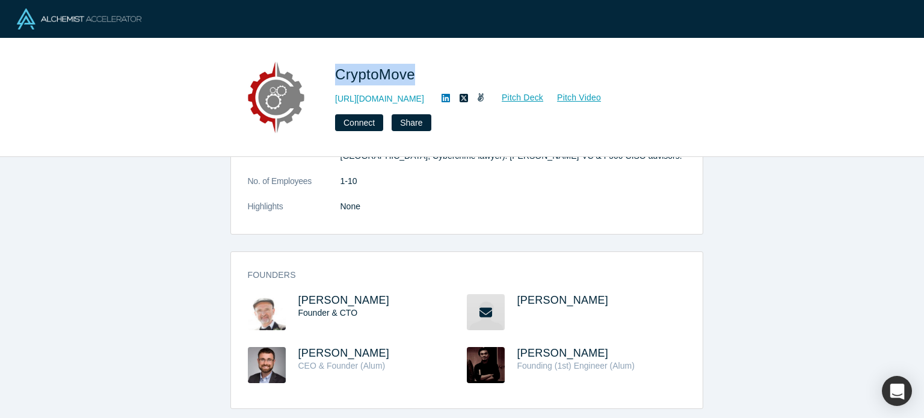
drag, startPoint x: 380, startPoint y: 292, endPoint x: 291, endPoint y: 293, distance: 89.6
click at [291, 293] on div "Founders Boris Burshteyn Founder & CTO Shih Yu Chang Michael Burshteyn CEO & Fo…" at bounding box center [467, 334] width 472 height 148
copy span "Boris Burshteyn"
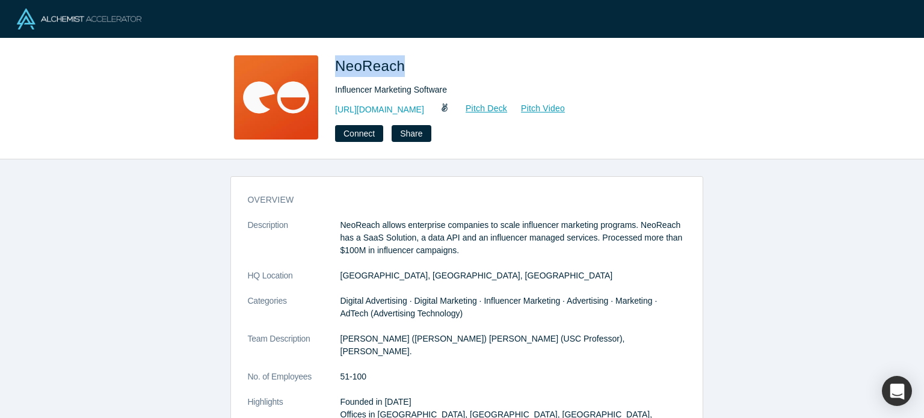
drag, startPoint x: 337, startPoint y: 66, endPoint x: 397, endPoint y: 69, distance: 59.6
click at [397, 69] on span "NeoReach" at bounding box center [372, 66] width 74 height 16
copy span "NeoReach"
click at [368, 109] on link "http://neoreach.com" at bounding box center [379, 109] width 89 height 13
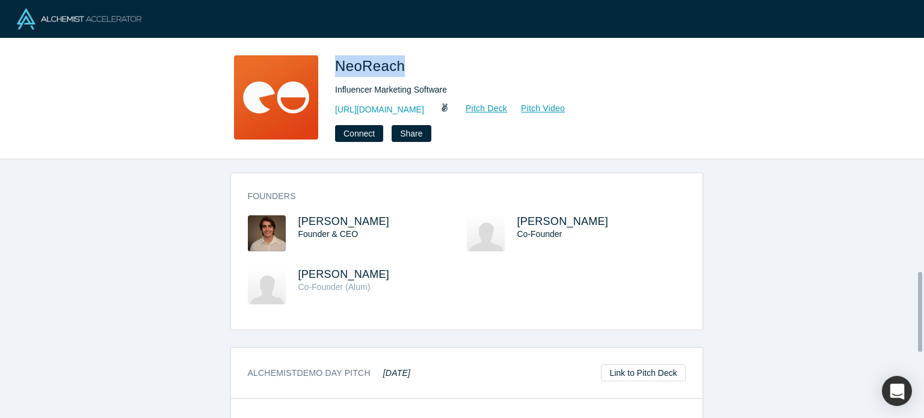
scroll to position [361, 0]
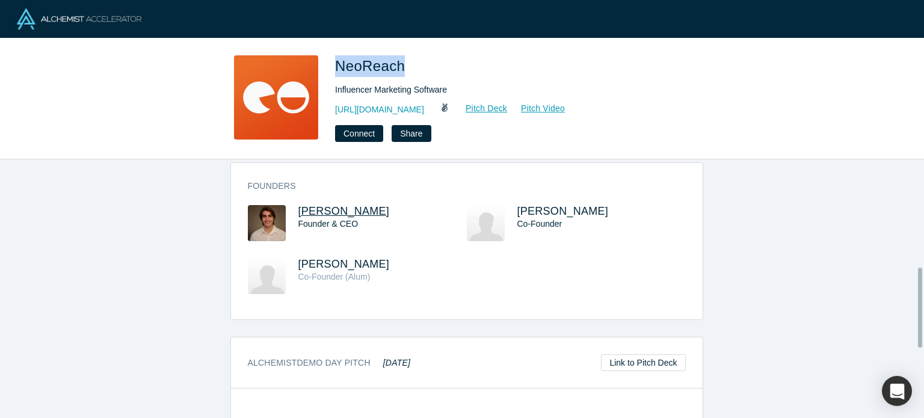
drag, startPoint x: 386, startPoint y: 171, endPoint x: 295, endPoint y: 168, distance: 91.5
click at [295, 171] on div "Founders Jesse Leimgruber Founder & CEO P.J. Leimgruber Co-Founder Misha Talave…" at bounding box center [467, 245] width 472 height 148
copy span "Jesse Leimgruber"
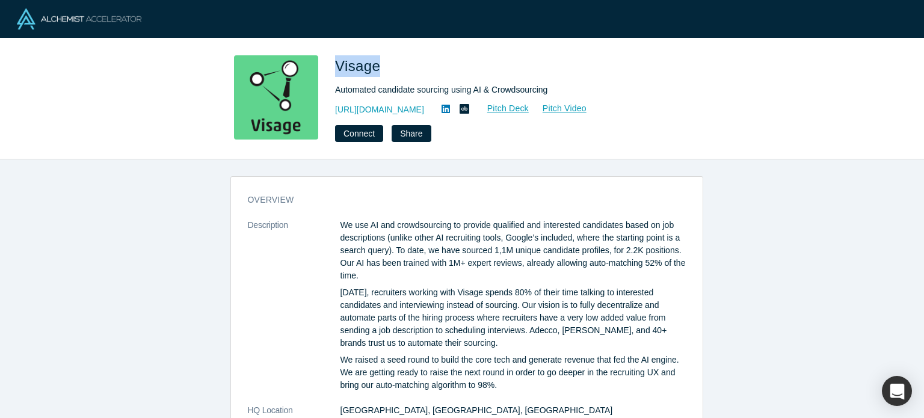
drag, startPoint x: 336, startPoint y: 62, endPoint x: 375, endPoint y: 63, distance: 38.5
click at [375, 63] on span "Visage" at bounding box center [359, 66] width 49 height 16
copy span "Visage"
click at [390, 105] on link "[URL][DOMAIN_NAME]" at bounding box center [379, 109] width 89 height 13
